Goal: Transaction & Acquisition: Purchase product/service

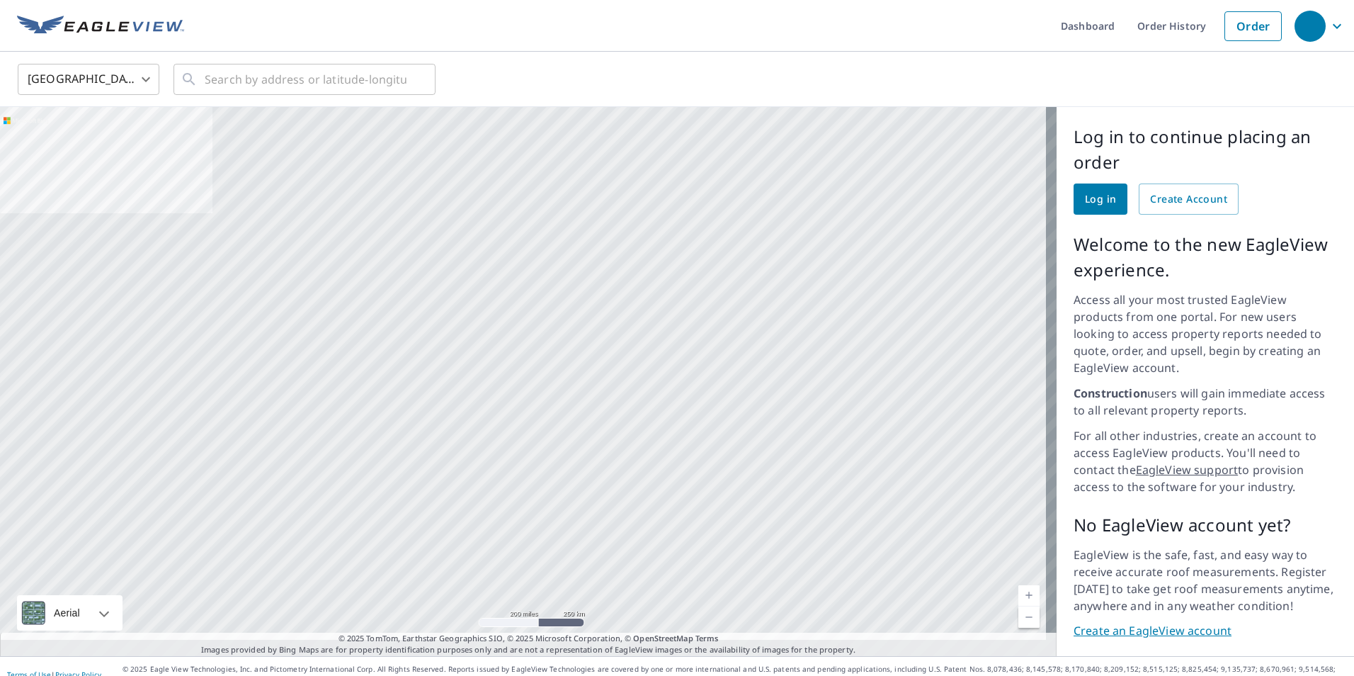
click at [1089, 199] on span "Log in" at bounding box center [1100, 200] width 31 height 18
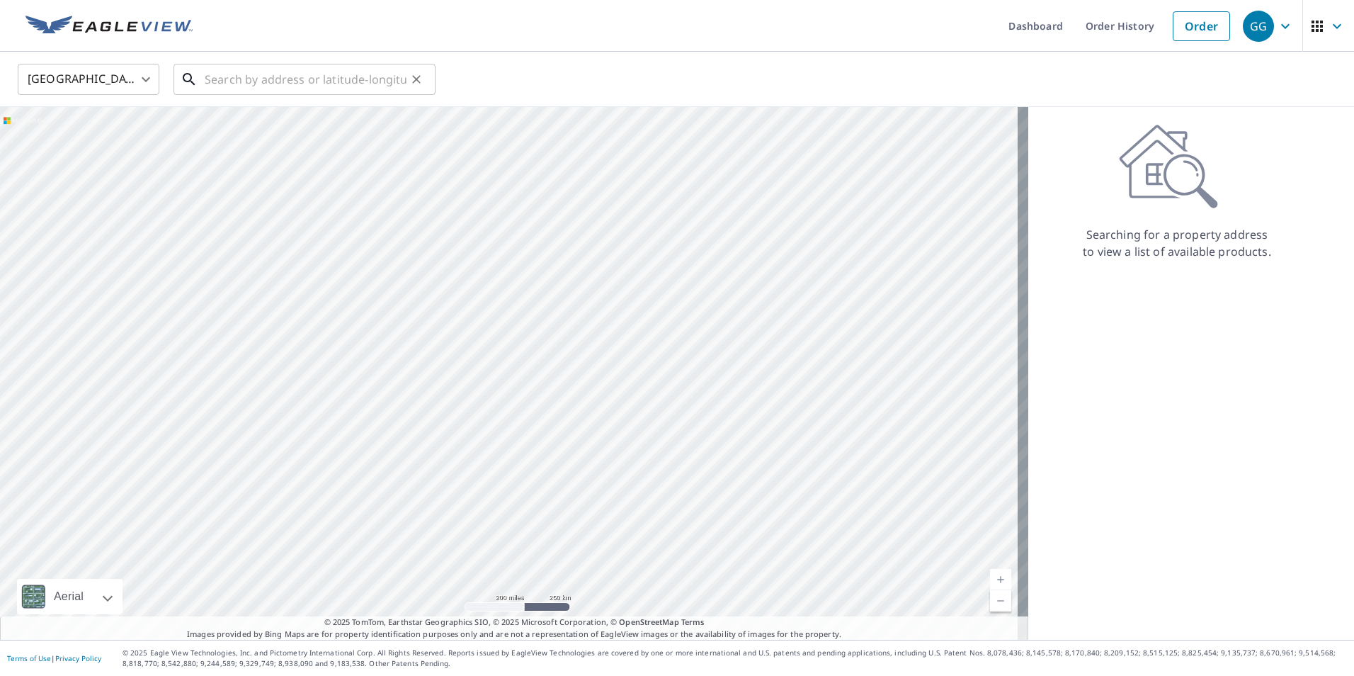
click at [309, 95] on div "​" at bounding box center [305, 79] width 262 height 31
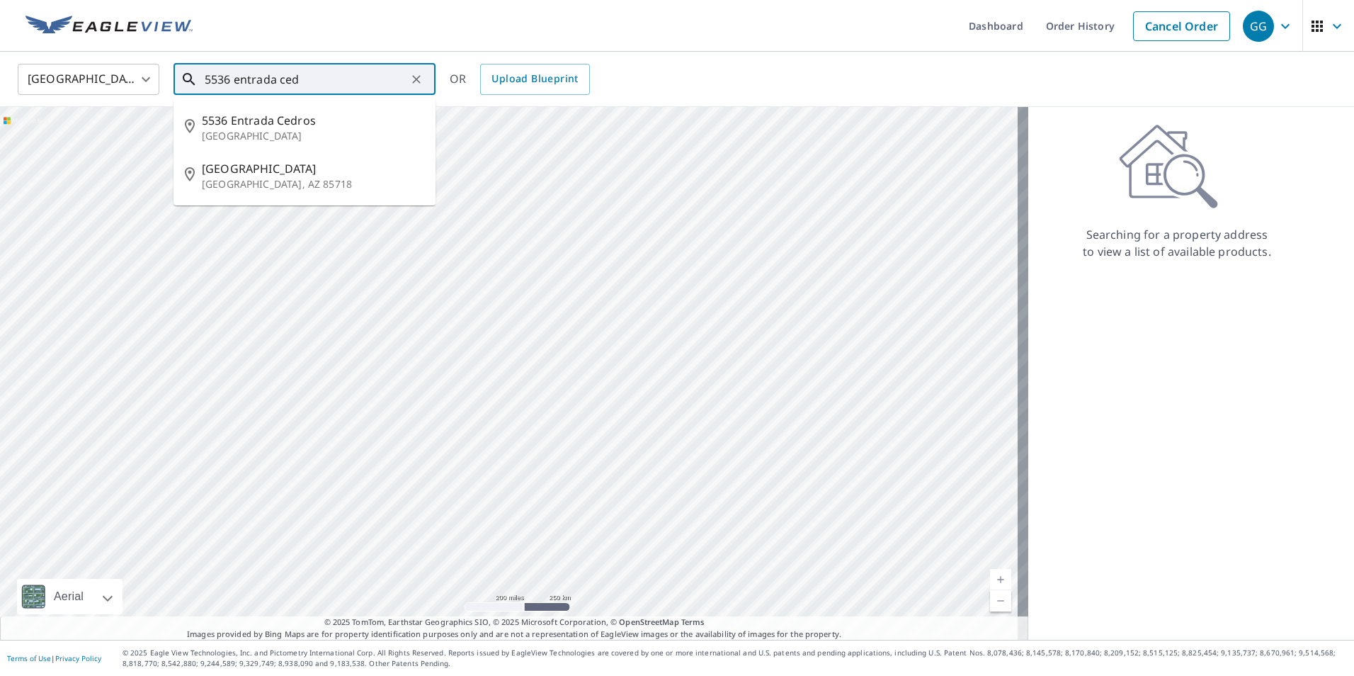
click at [345, 129] on p "[GEOGRAPHIC_DATA]" at bounding box center [313, 136] width 222 height 14
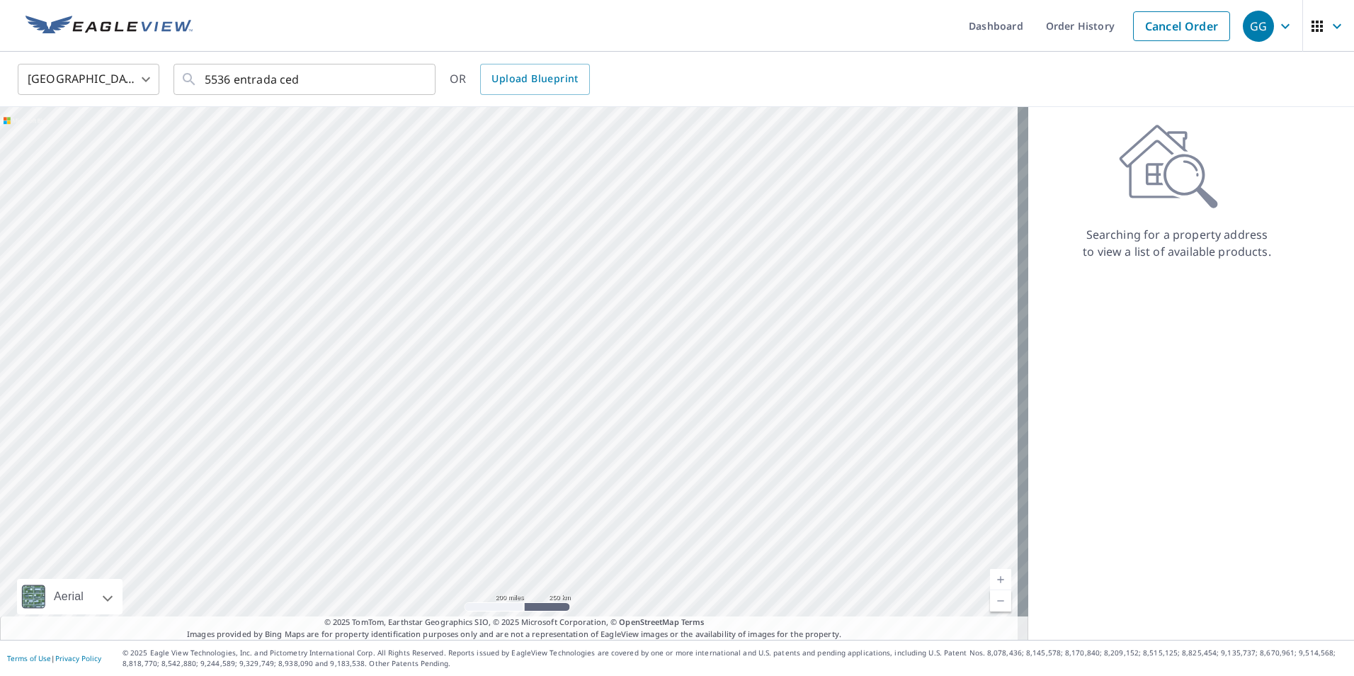
type input "[STREET_ADDRESS]"
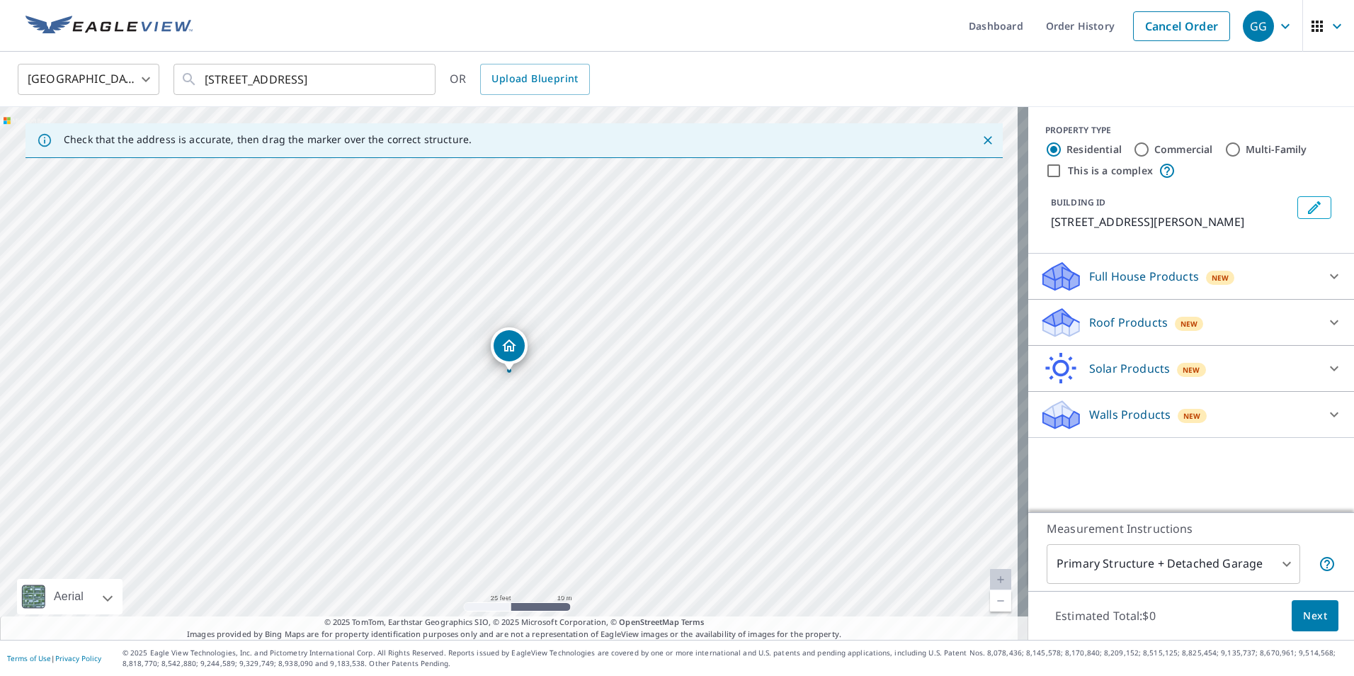
click at [1225, 152] on input "Multi-Family" at bounding box center [1233, 149] width 17 height 17
radio input "true"
type input "2"
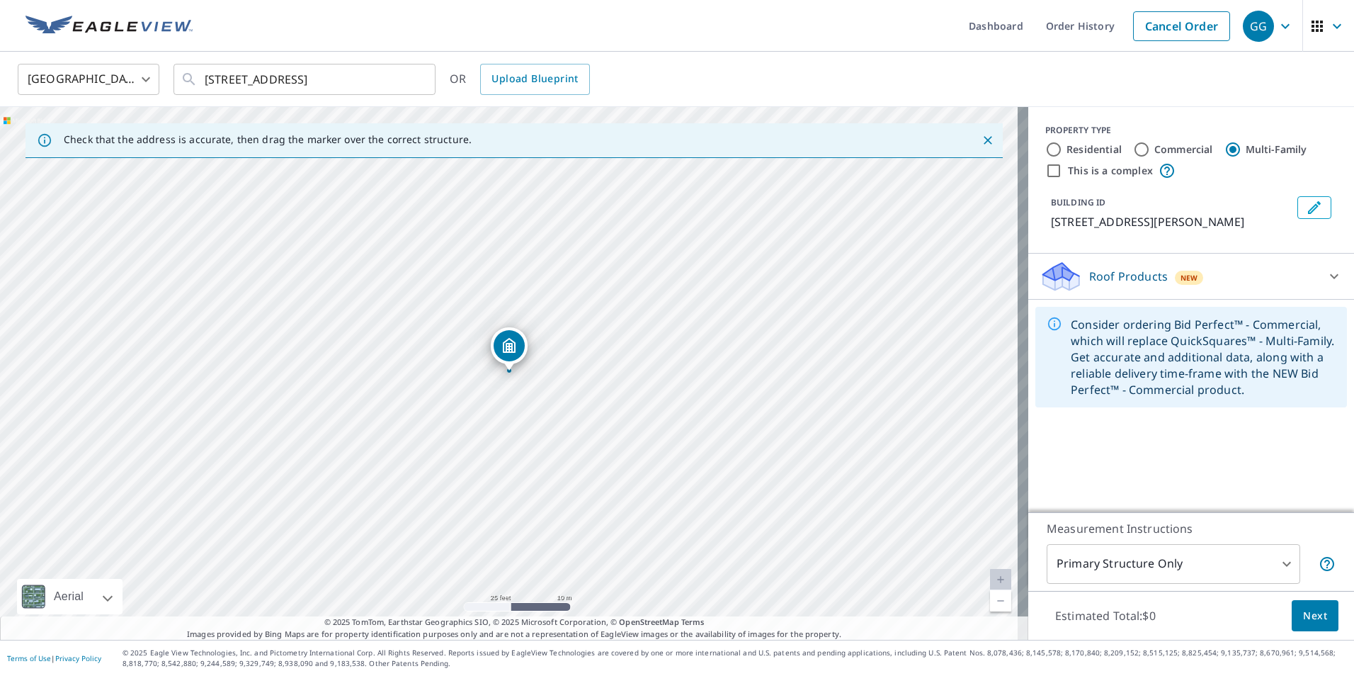
click at [1188, 577] on body "GG GG Dashboard Order History Cancel Order GG [GEOGRAPHIC_DATA] [GEOGRAPHIC_DAT…" at bounding box center [677, 338] width 1354 height 676
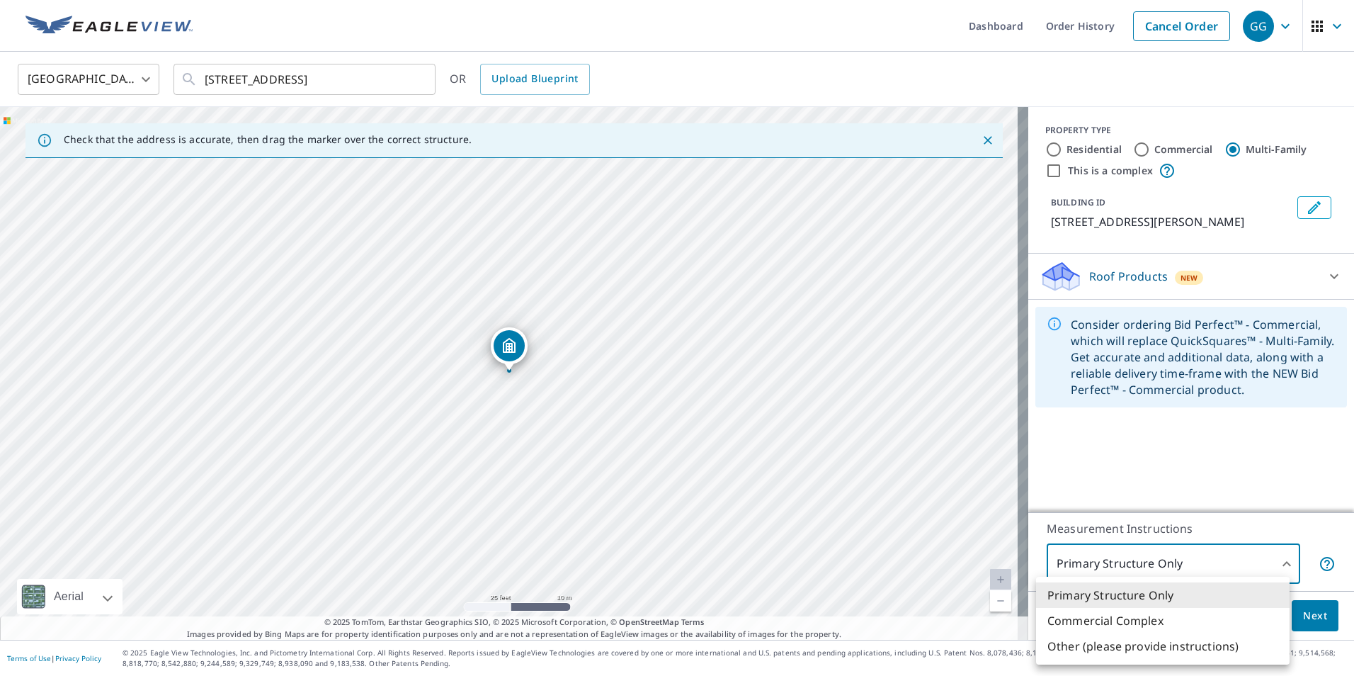
click at [506, 353] on div at bounding box center [677, 338] width 1354 height 676
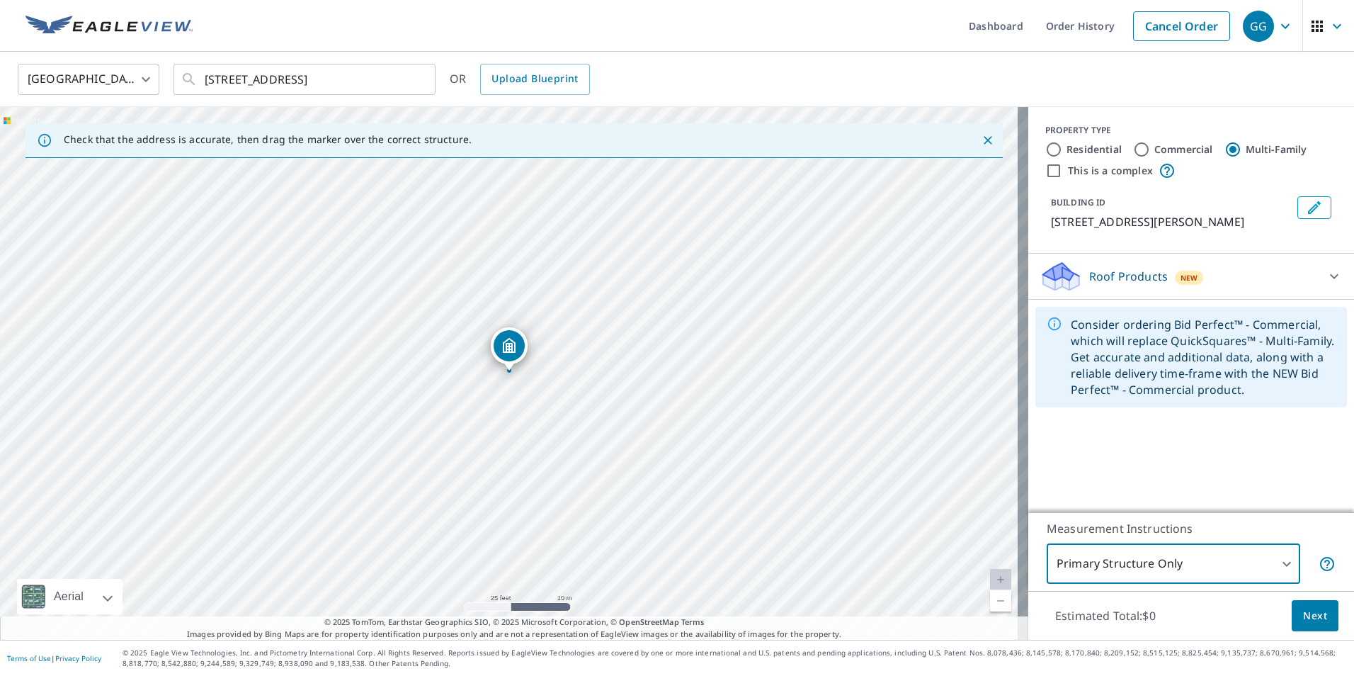
click at [1262, 276] on div "Roof Products New" at bounding box center [1179, 276] width 278 height 33
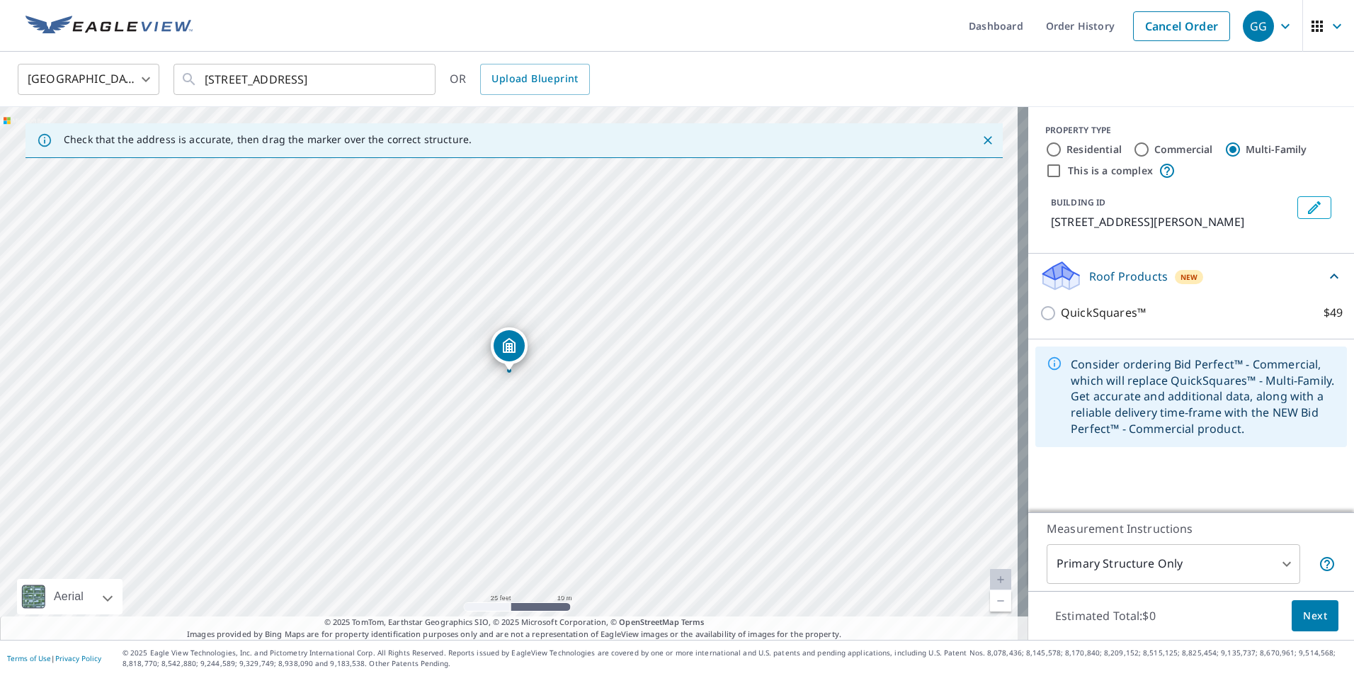
click at [1061, 318] on p "QuickSquares™" at bounding box center [1103, 313] width 85 height 18
click at [1050, 318] on input "QuickSquares™ $49" at bounding box center [1050, 313] width 21 height 17
checkbox input "true"
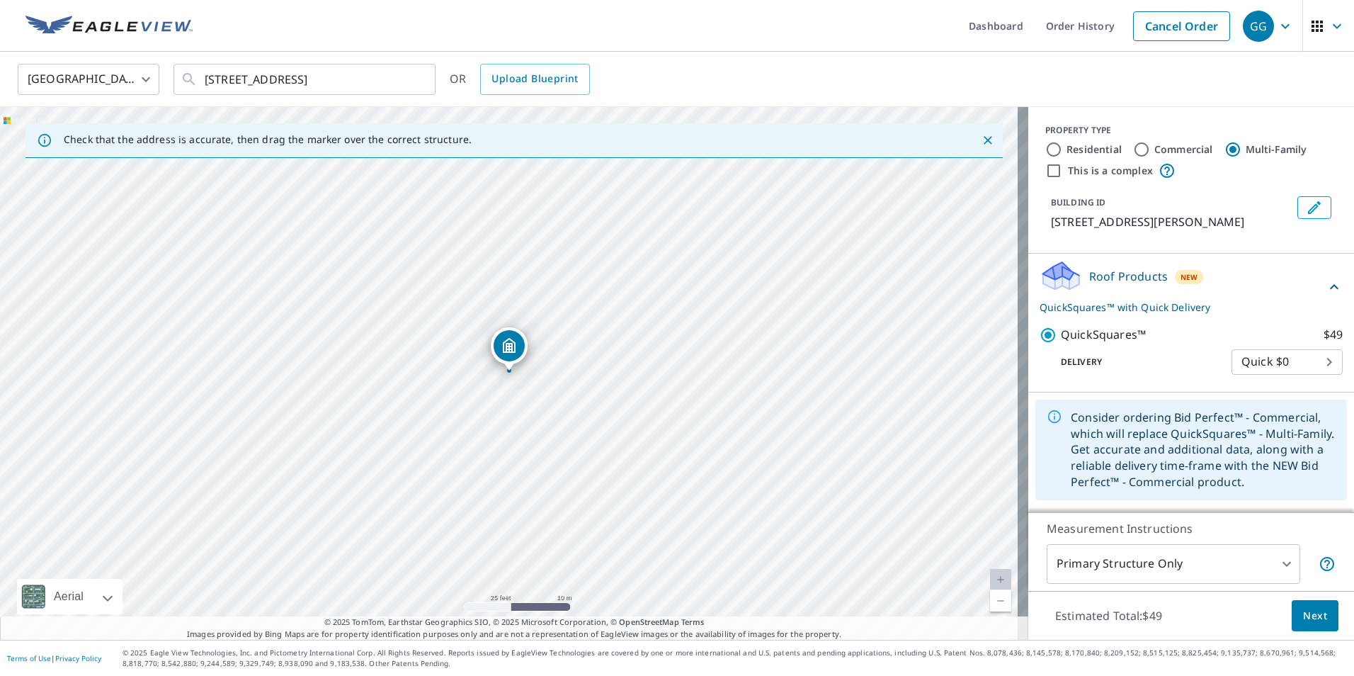
click at [1281, 363] on body "GG GG Dashboard Order History Cancel Order GG [GEOGRAPHIC_DATA] [GEOGRAPHIC_DAT…" at bounding box center [677, 338] width 1354 height 676
click at [1291, 344] on ul "Quick $0" at bounding box center [1276, 362] width 111 height 37
click at [1106, 421] on div at bounding box center [677, 338] width 1354 height 676
drag, startPoint x: 1306, startPoint y: 614, endPoint x: 1102, endPoint y: 582, distance: 206.5
click at [1111, 584] on div "Measurement Instructions Primary Structure Only 2 ​ Estimated Total: $49 Next" at bounding box center [1191, 576] width 326 height 128
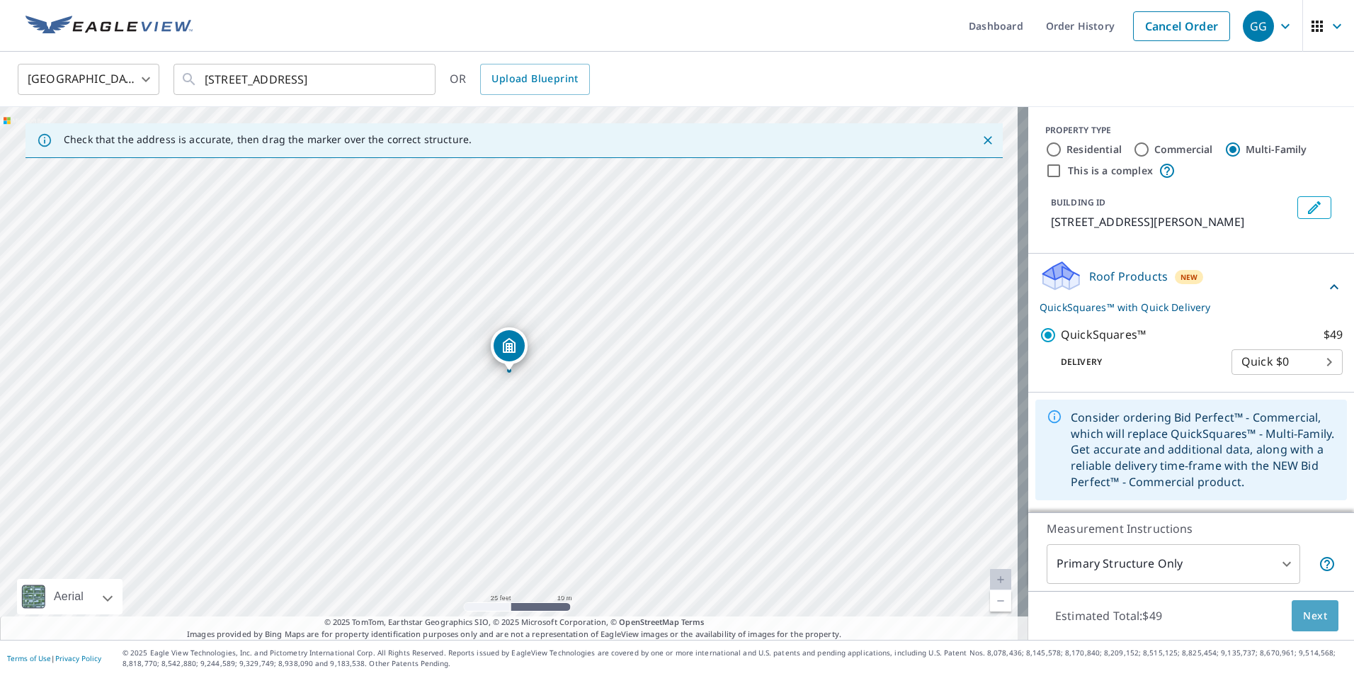
click at [1303, 614] on span "Next" at bounding box center [1315, 616] width 24 height 18
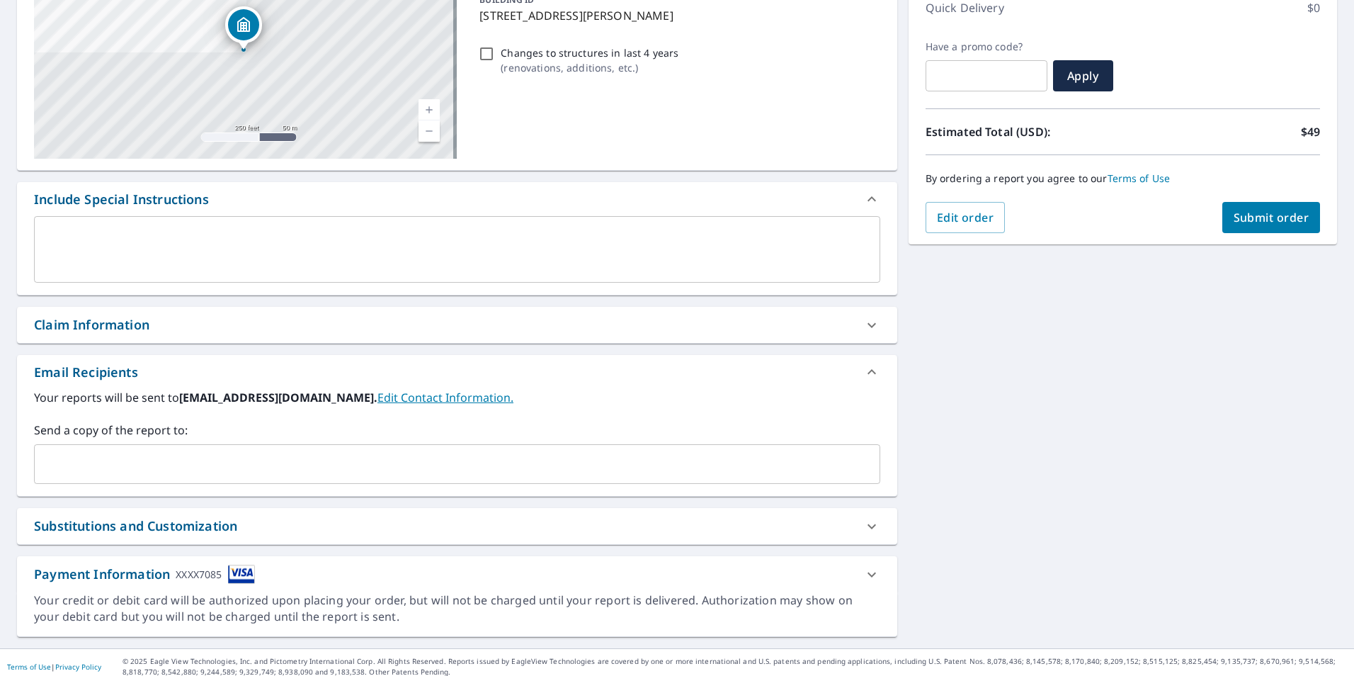
scroll to position [216, 0]
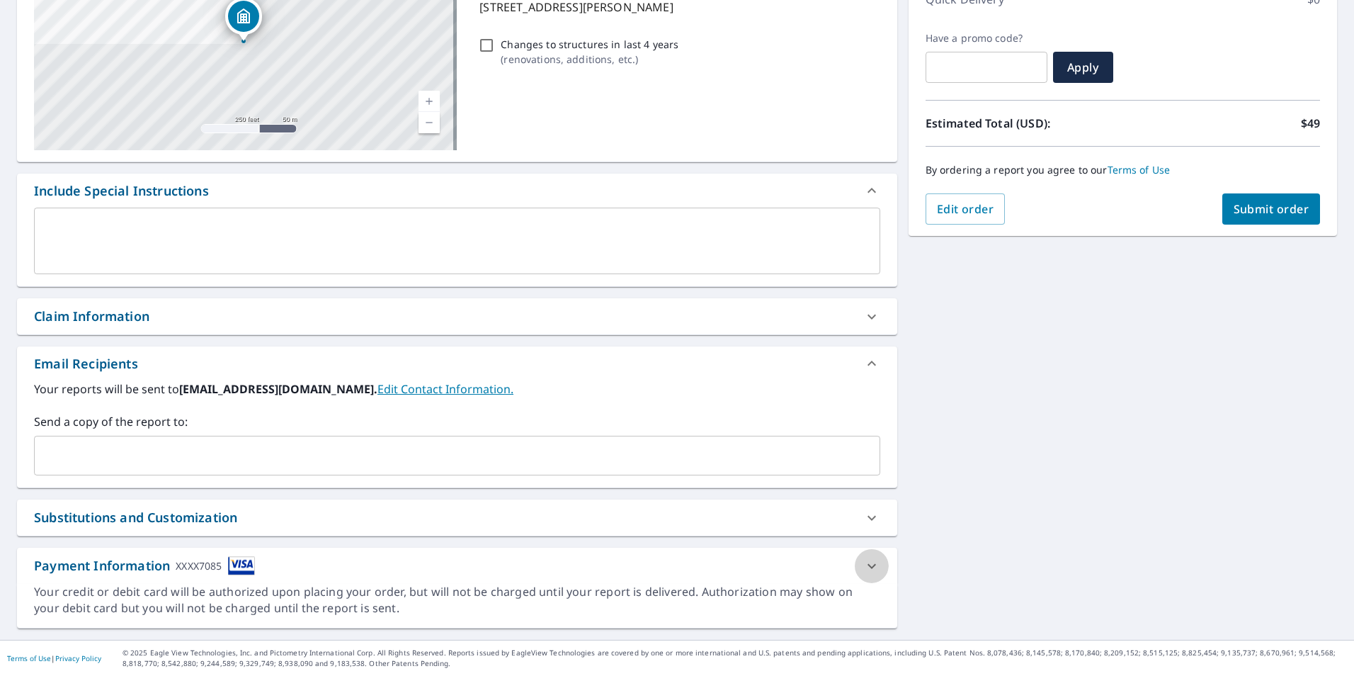
drag, startPoint x: 868, startPoint y: 572, endPoint x: 828, endPoint y: 574, distance: 40.4
click at [868, 572] on icon at bounding box center [871, 565] width 17 height 17
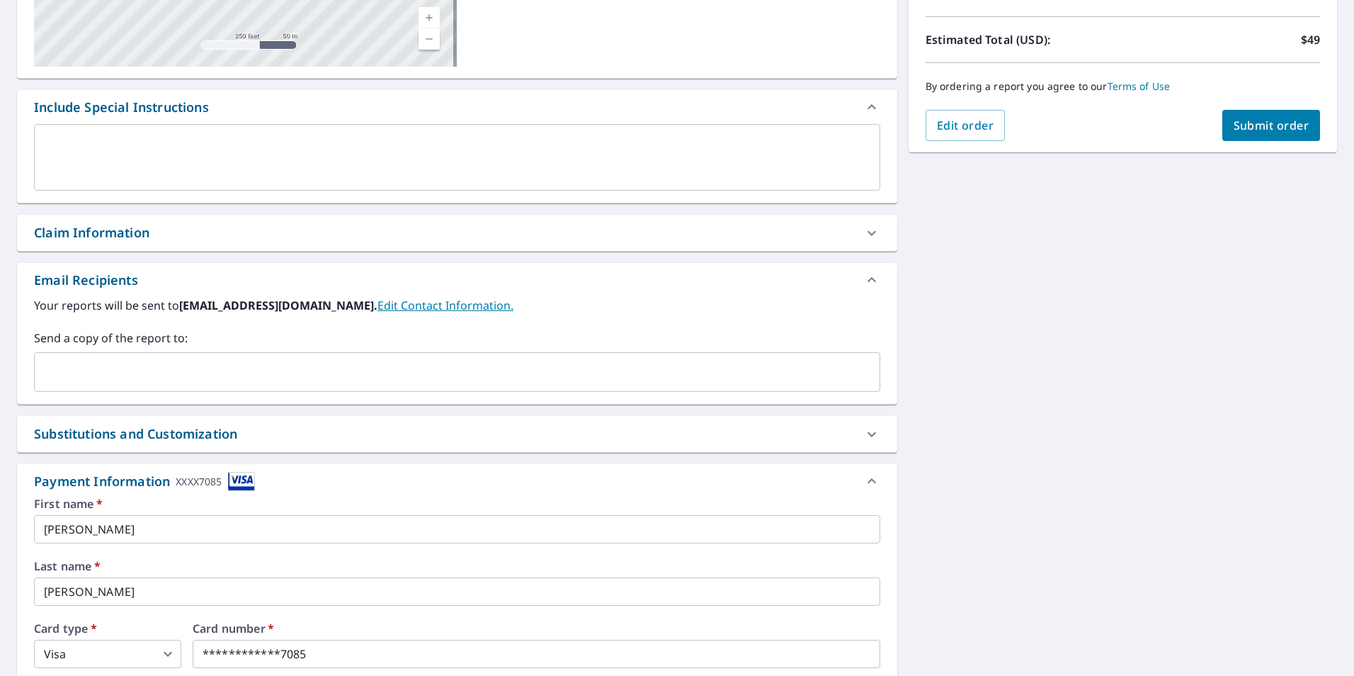
scroll to position [499, 0]
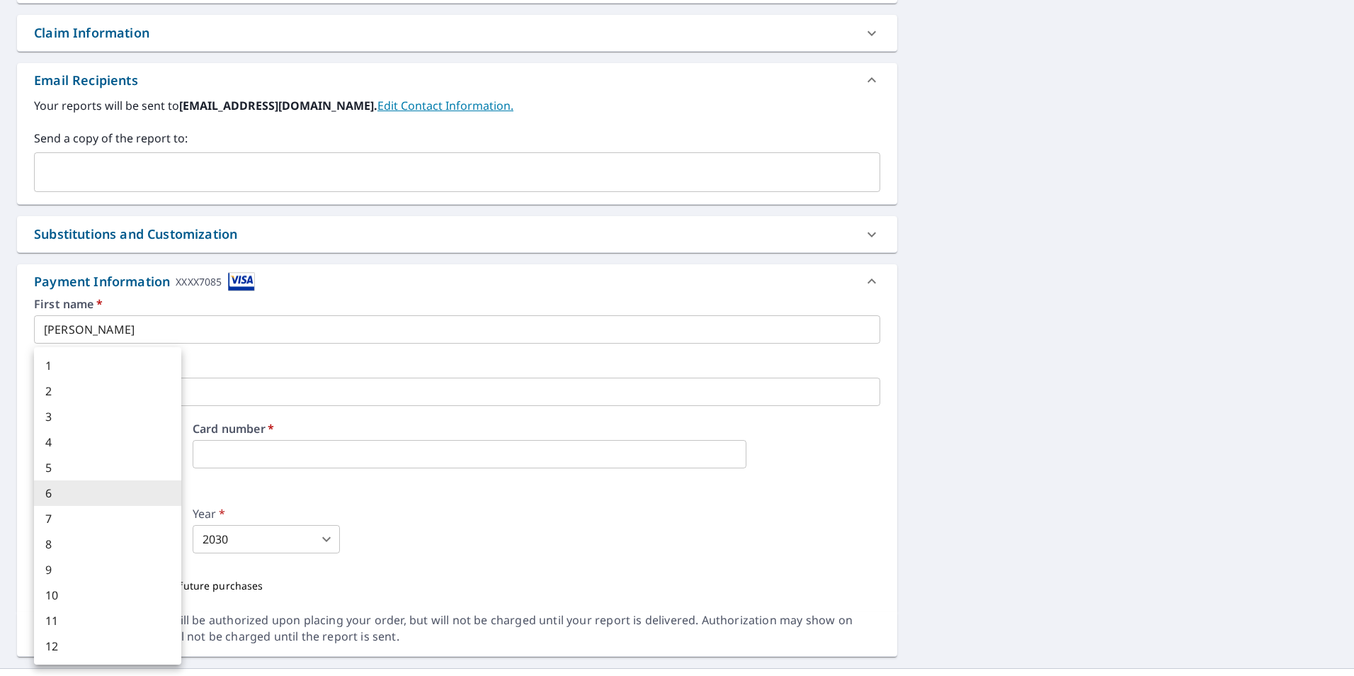
click at [142, 552] on body "GG GG Dashboard Order History Cancel Order GG Dashboard / Finalize Order Finali…" at bounding box center [677, 338] width 1354 height 676
click at [101, 573] on li "9" at bounding box center [107, 569] width 147 height 25
type input "9"
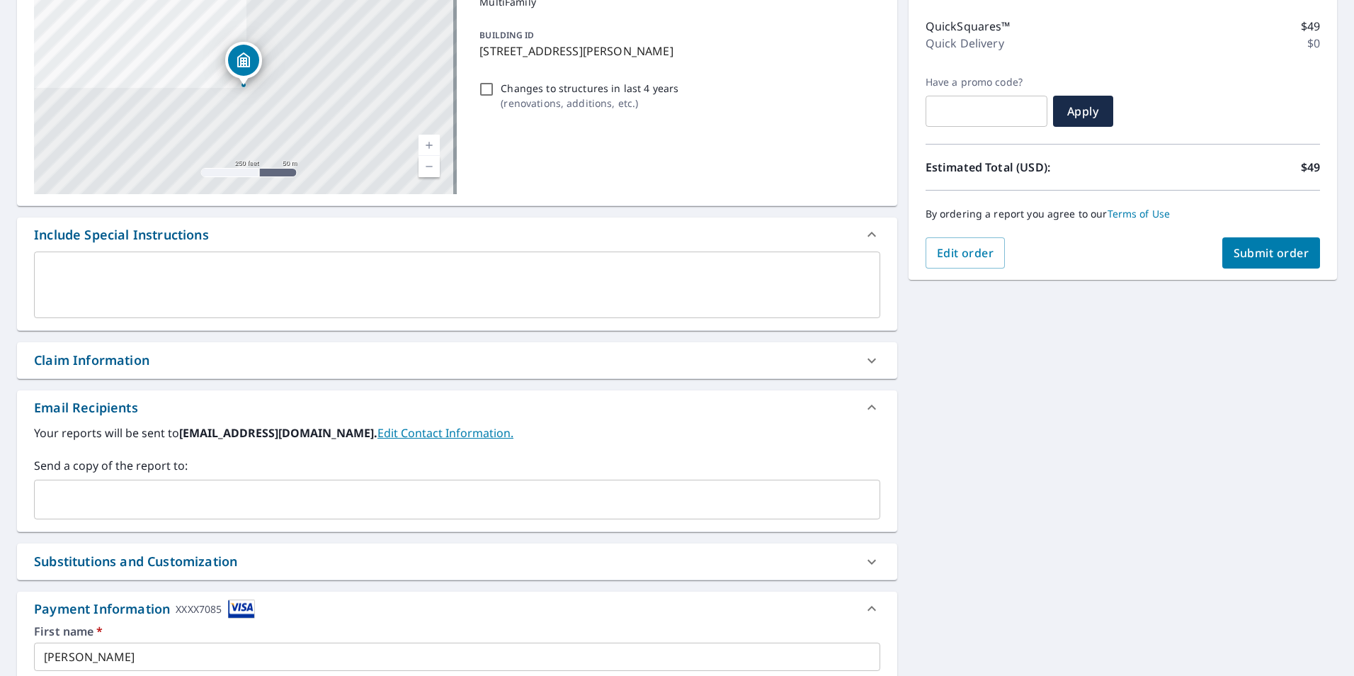
scroll to position [103, 0]
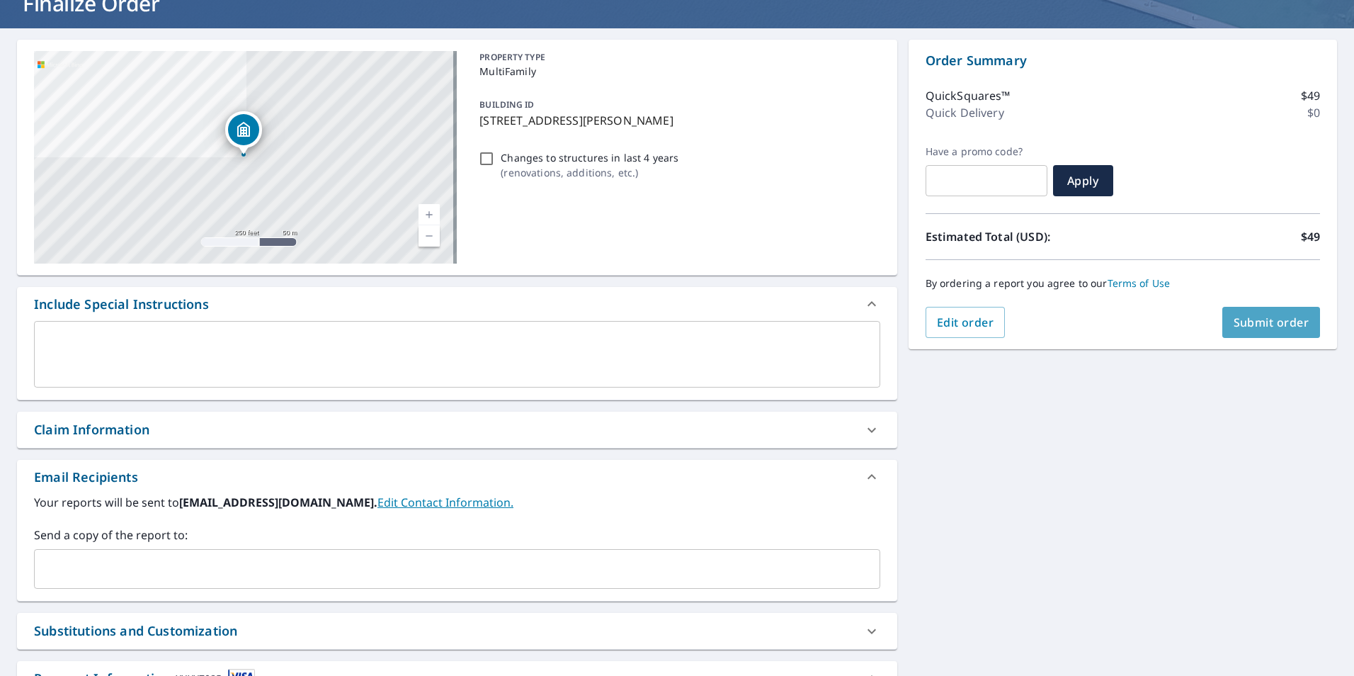
click at [1271, 327] on span "Submit order" at bounding box center [1272, 322] width 76 height 16
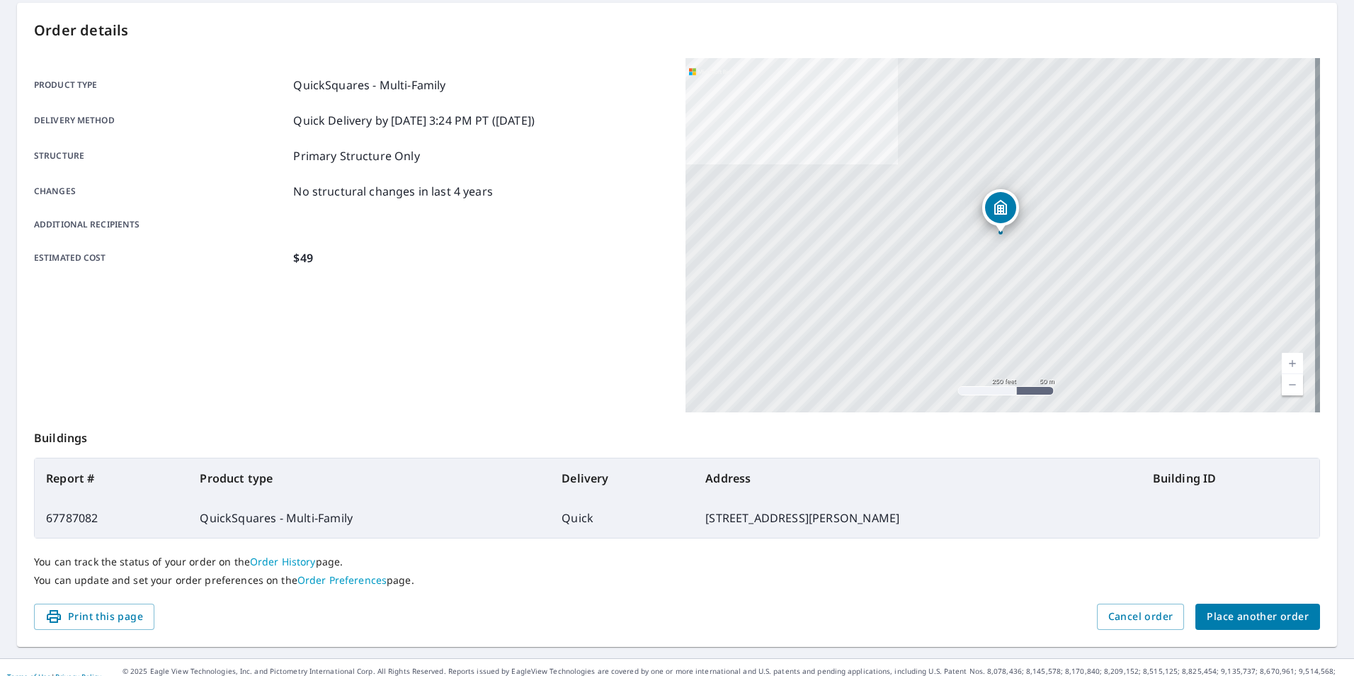
scroll to position [158, 0]
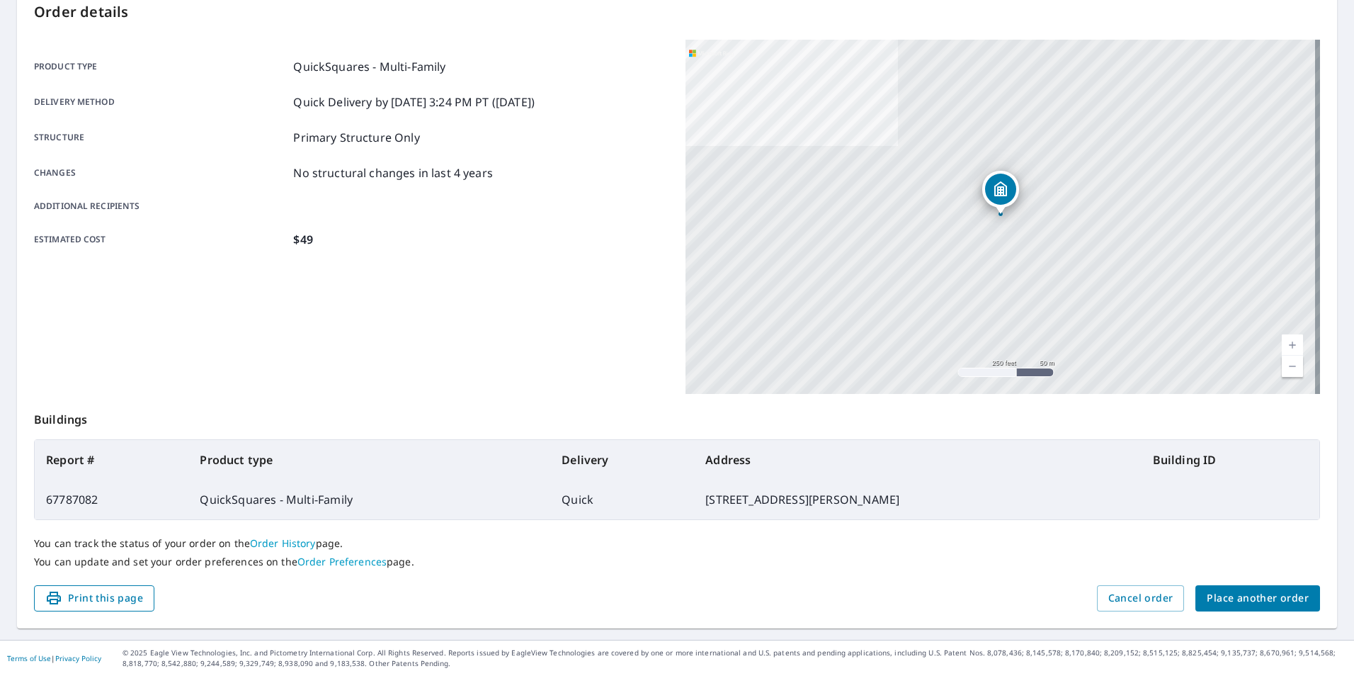
click at [106, 602] on span "Print this page" at bounding box center [94, 598] width 98 height 18
click at [107, 605] on span "Print this page" at bounding box center [94, 598] width 98 height 18
click at [109, 589] on span "Print this page" at bounding box center [94, 598] width 98 height 18
drag, startPoint x: 147, startPoint y: 104, endPoint x: 400, endPoint y: 255, distance: 294.5
click at [105, 598] on span "Print this page" at bounding box center [94, 598] width 98 height 18
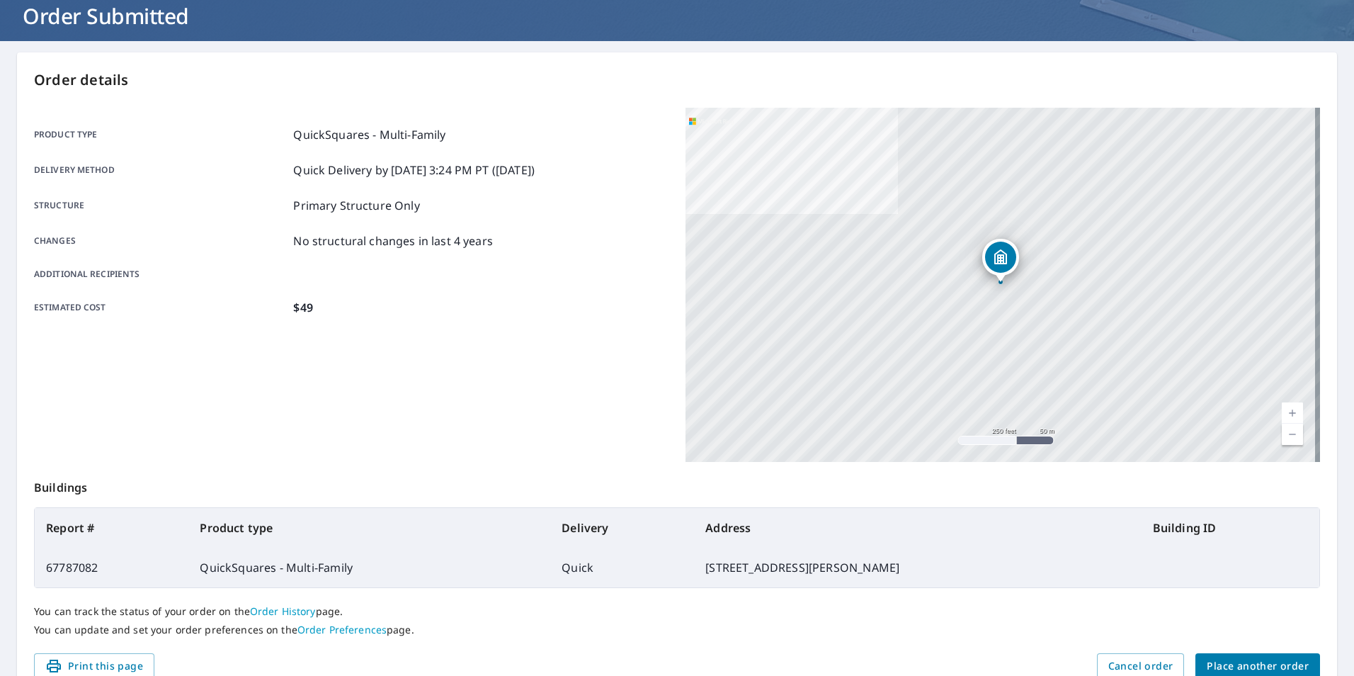
scroll to position [0, 0]
